Goal: Check status

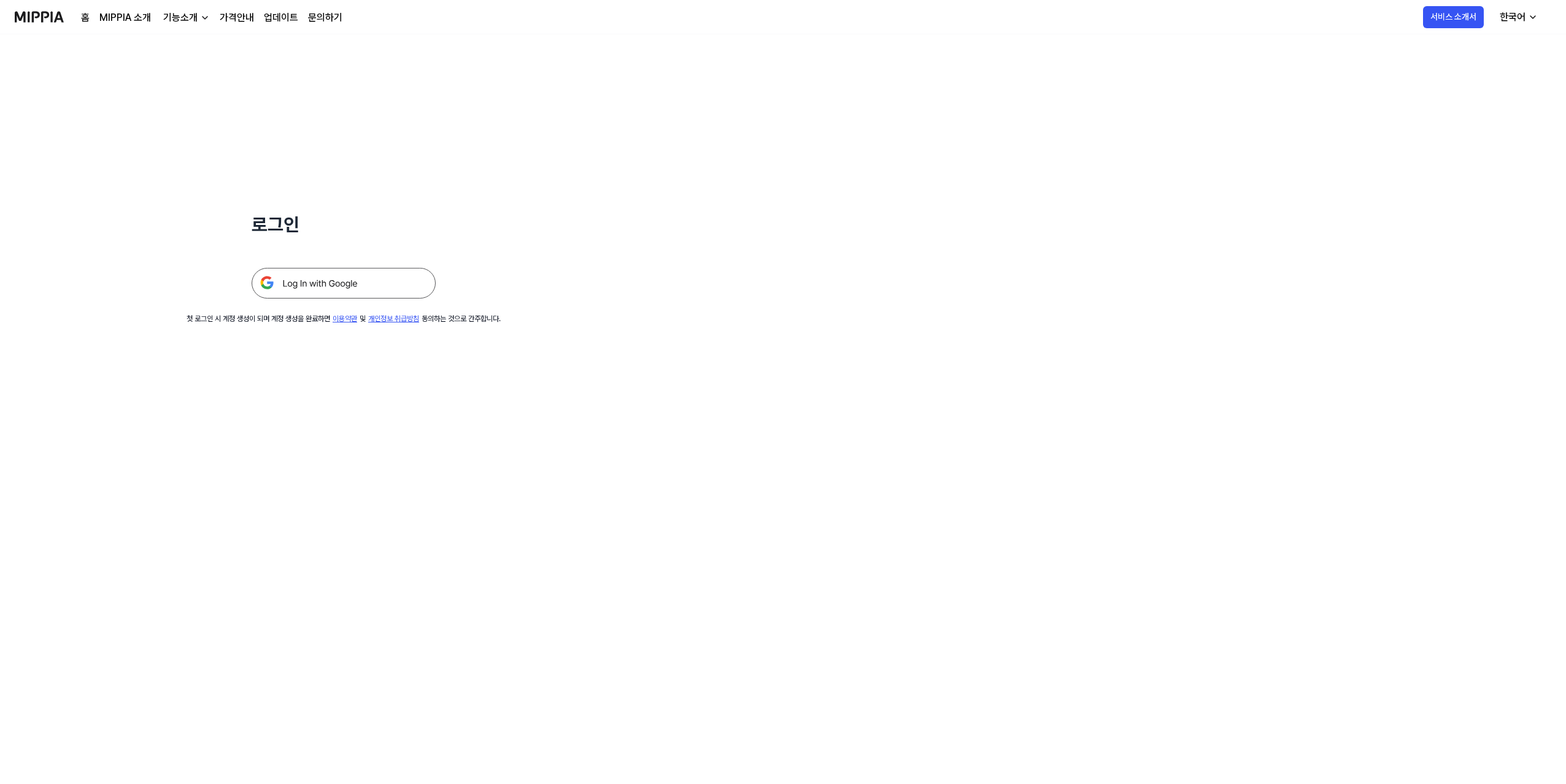
click at [360, 285] on img at bounding box center [344, 283] width 184 height 31
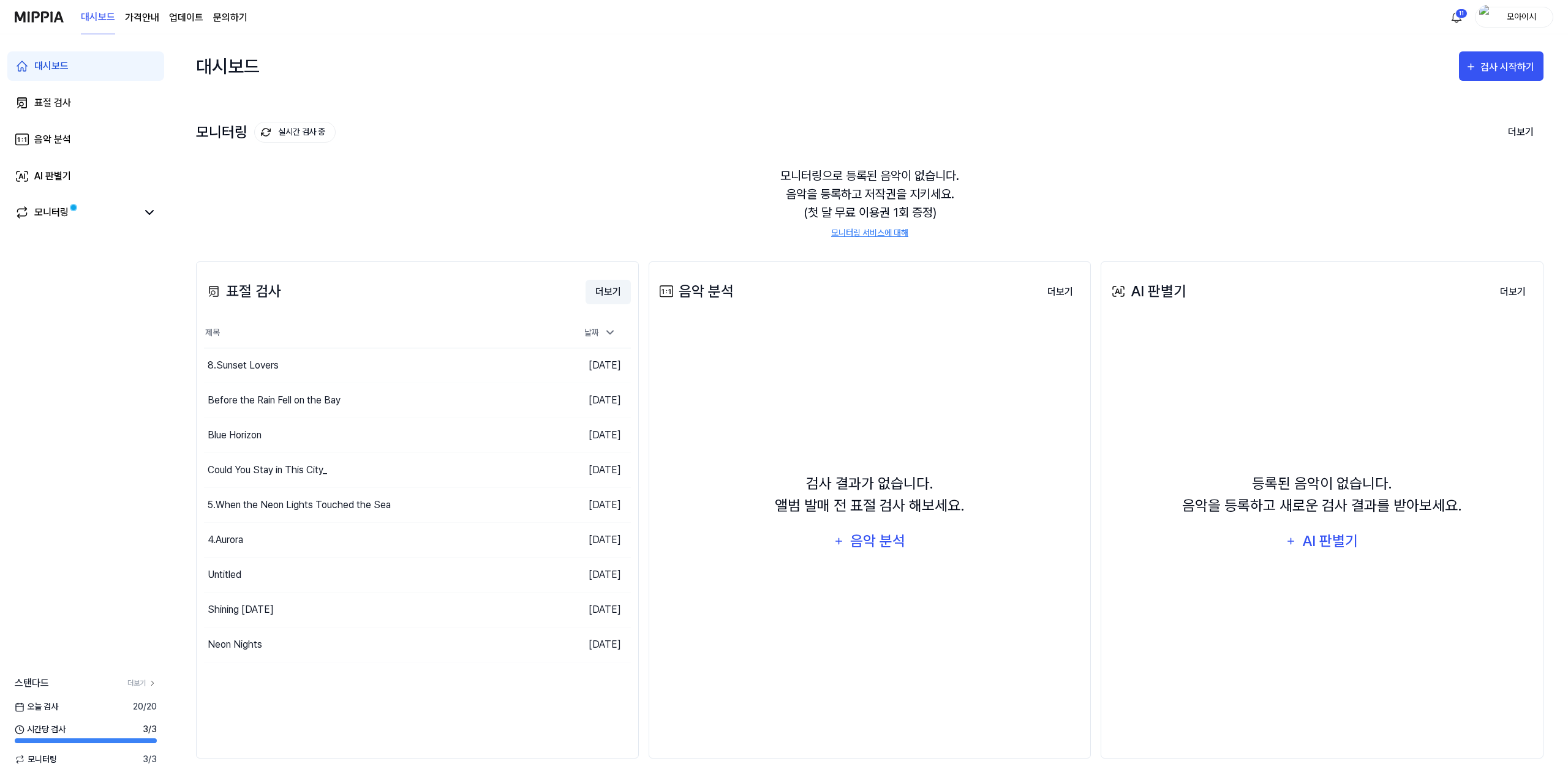
click at [607, 294] on button "더보기" at bounding box center [608, 292] width 45 height 25
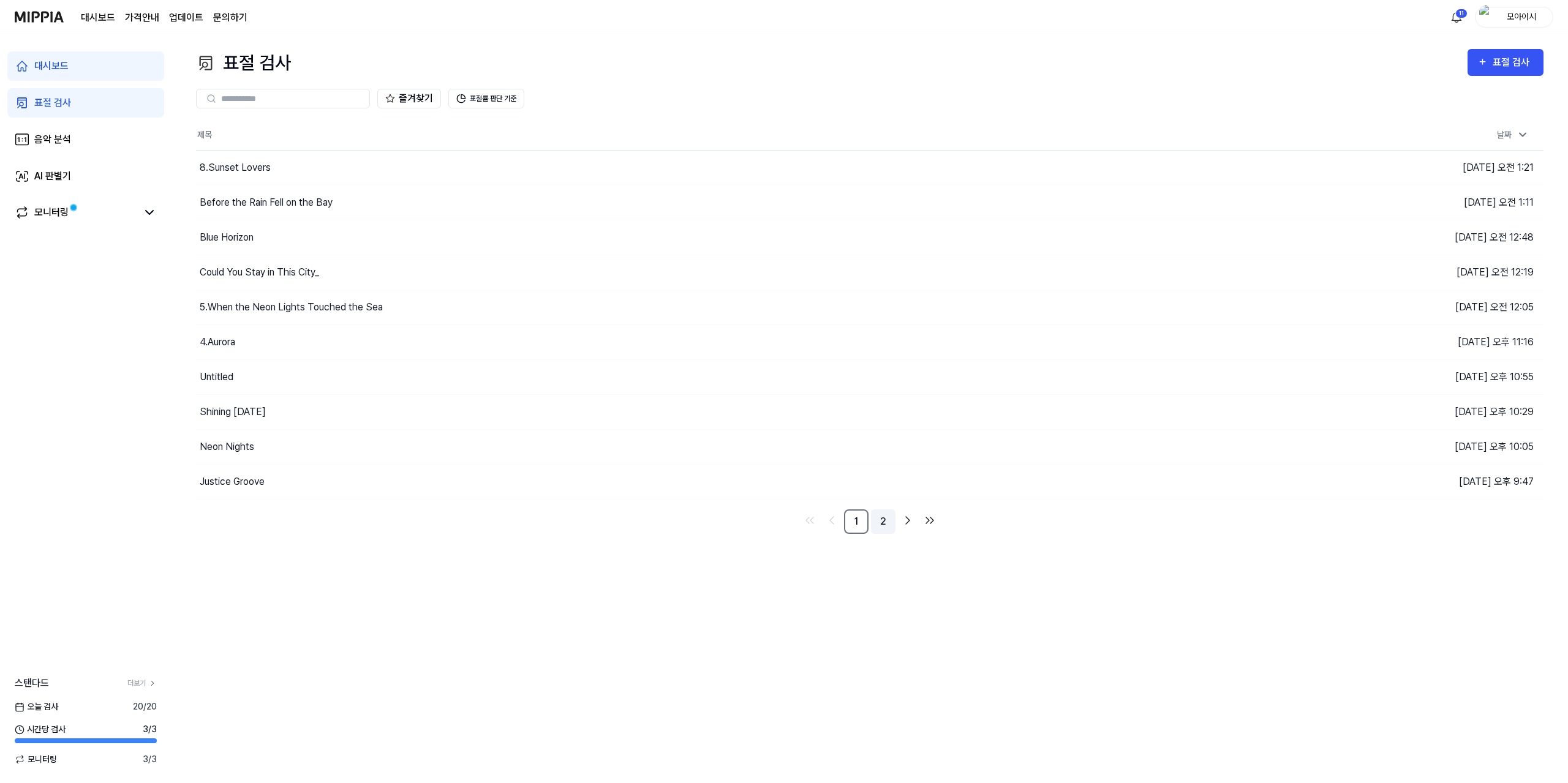
click at [881, 519] on link "2" at bounding box center [883, 521] width 25 height 25
